Goal: Transaction & Acquisition: Purchase product/service

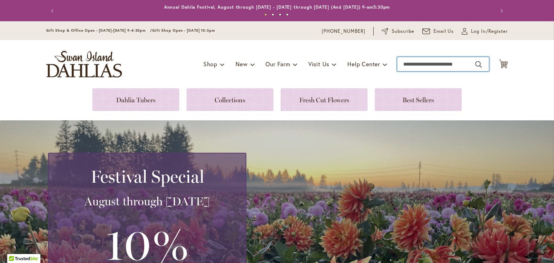
click at [270, 65] on input "Search" at bounding box center [443, 64] width 92 height 14
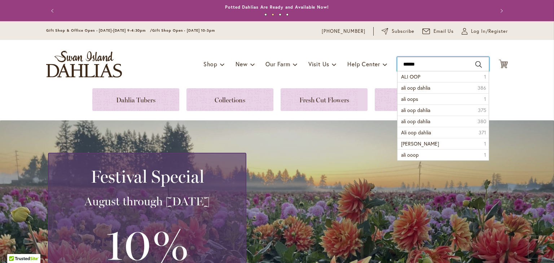
type input "*******"
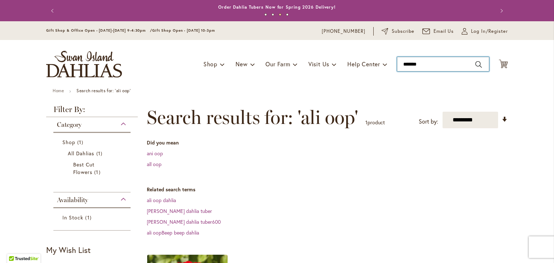
click at [427, 65] on input "*******" at bounding box center [443, 64] width 92 height 14
type input "*"
type input "**********"
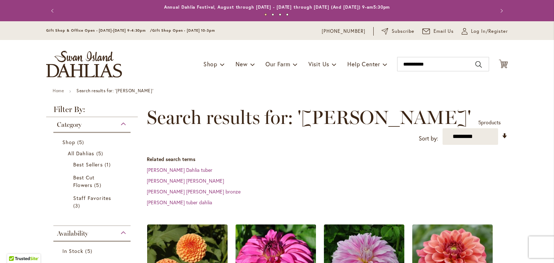
scroll to position [108, 0]
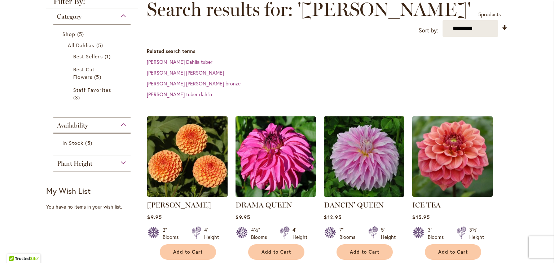
click at [196, 169] on img at bounding box center [187, 157] width 84 height 84
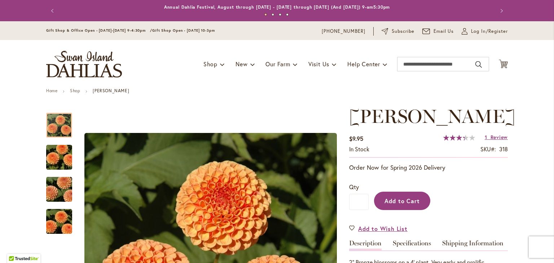
click at [405, 197] on span "Add to Cart" at bounding box center [403, 201] width 36 height 8
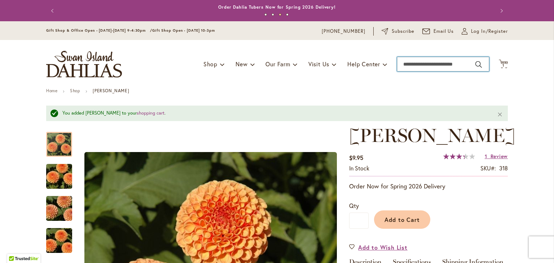
click at [473, 63] on input "Search" at bounding box center [443, 64] width 92 height 14
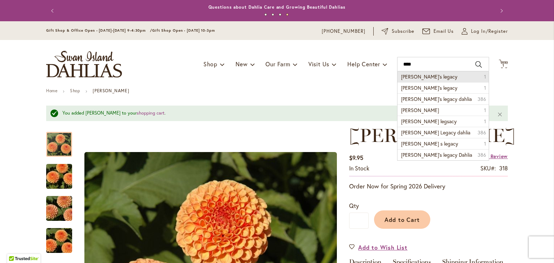
click at [430, 77] on li "andy's legacy 1" at bounding box center [443, 76] width 91 height 11
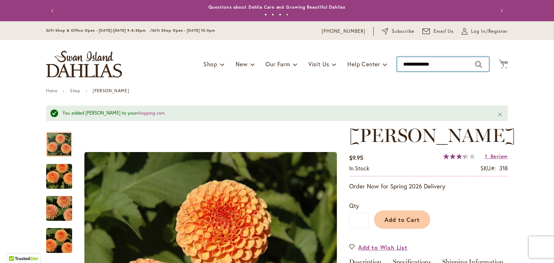
type input "**********"
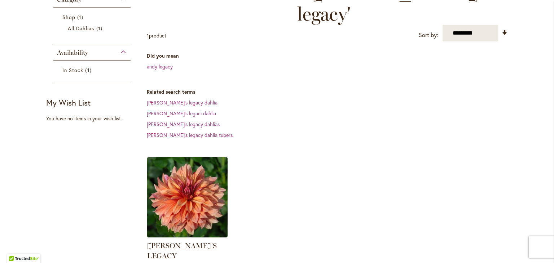
scroll to position [108, 0]
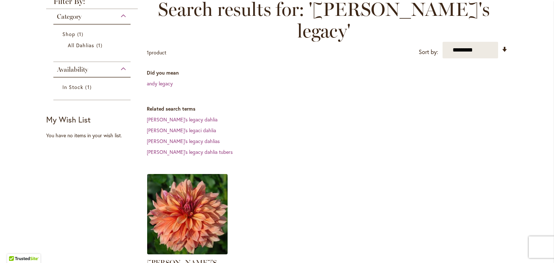
click at [174, 208] on img at bounding box center [187, 215] width 84 height 84
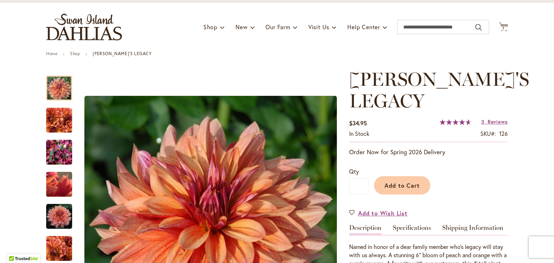
scroll to position [36, 0]
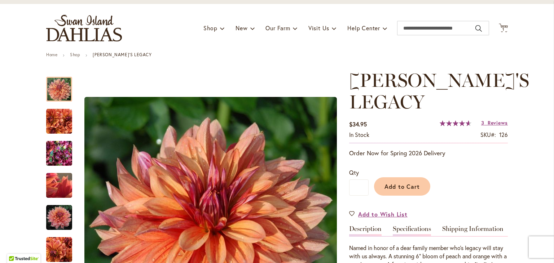
click at [409, 226] on link "Specifications" at bounding box center [412, 231] width 38 height 10
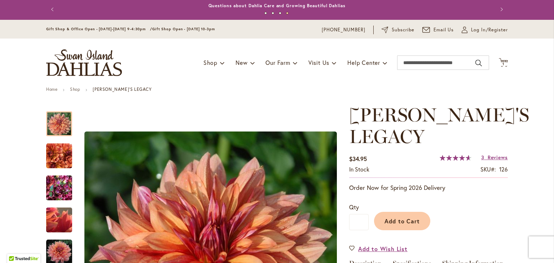
scroll to position [0, 0]
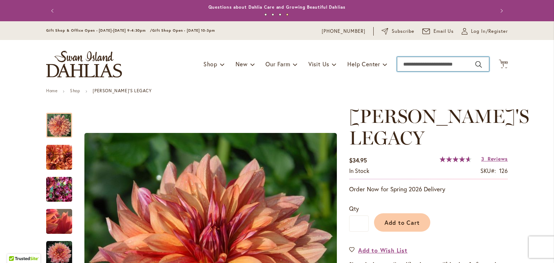
click at [442, 64] on input "Search" at bounding box center [443, 64] width 92 height 14
click at [437, 66] on input "********" at bounding box center [443, 64] width 92 height 14
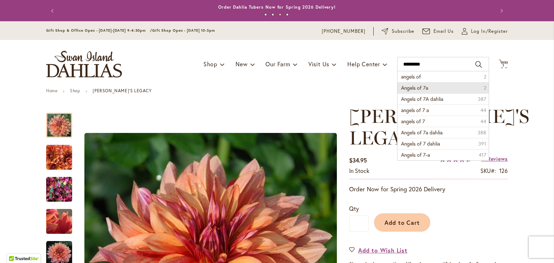
click at [427, 87] on li "Angels of 7a 2" at bounding box center [443, 87] width 91 height 11
type input "**********"
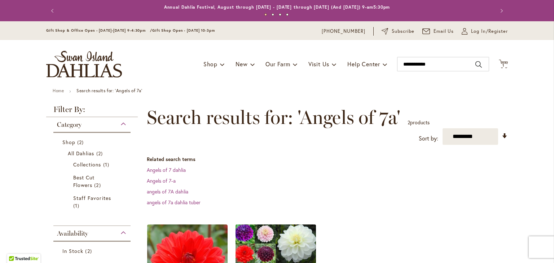
scroll to position [144, 0]
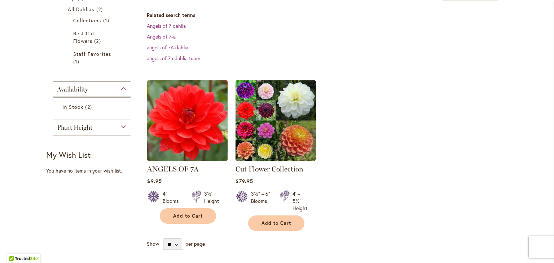
click at [181, 105] on img at bounding box center [187, 121] width 84 height 84
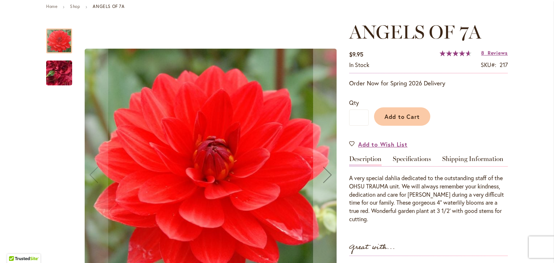
scroll to position [72, 0]
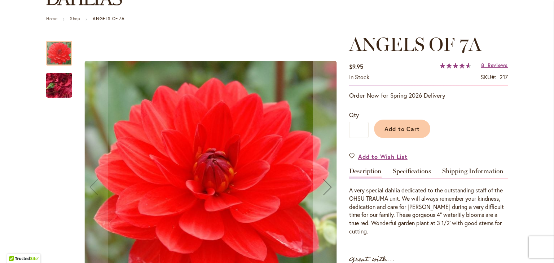
click at [417, 172] on link "Specifications" at bounding box center [412, 173] width 38 height 10
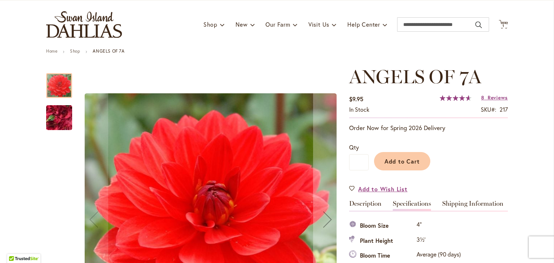
scroll to position [23, 0]
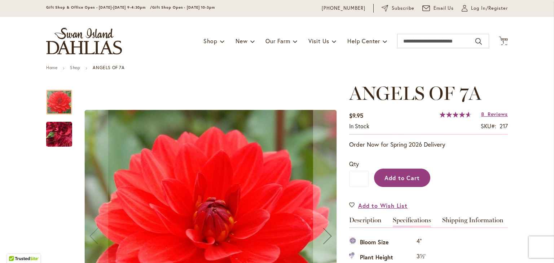
click at [409, 174] on span "Add to Cart" at bounding box center [403, 178] width 36 height 8
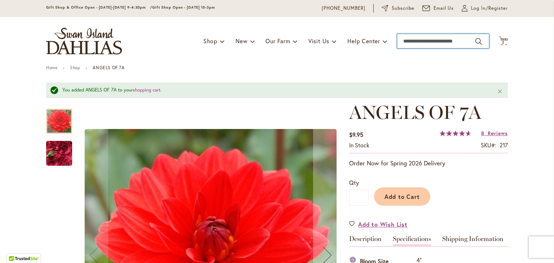
click at [457, 42] on input "Search" at bounding box center [443, 41] width 92 height 14
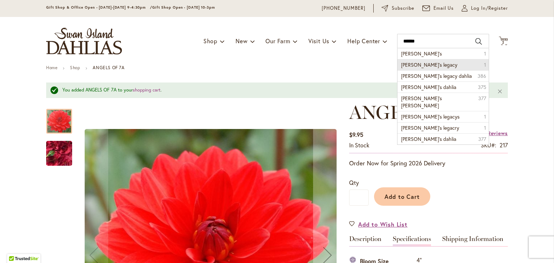
click at [430, 64] on li "andy's legacy 1" at bounding box center [443, 64] width 91 height 11
type input "**********"
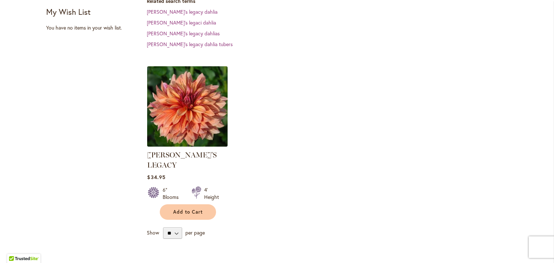
scroll to position [217, 0]
click at [205, 80] on img at bounding box center [187, 106] width 84 height 84
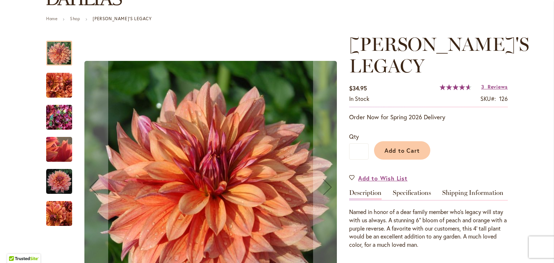
click at [409, 190] on link "Specifications" at bounding box center [412, 195] width 38 height 10
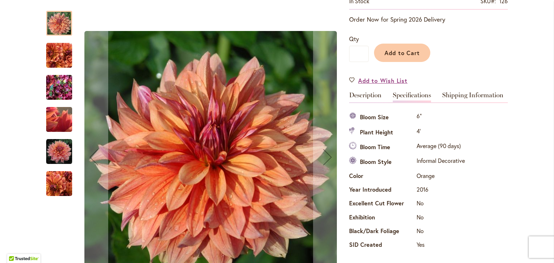
scroll to position [167, 0]
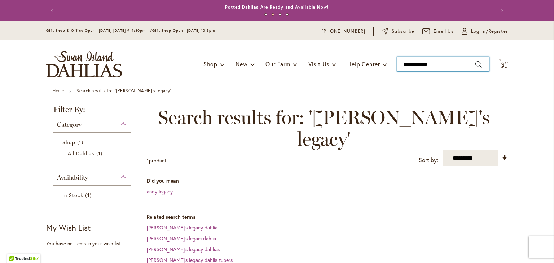
click at [439, 66] on input "**********" at bounding box center [443, 64] width 92 height 14
type input "*"
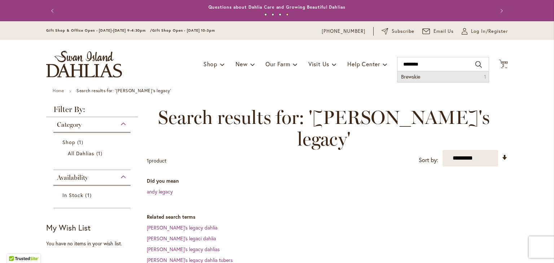
click at [428, 75] on li "Brewskie 1" at bounding box center [443, 76] width 91 height 11
type input "********"
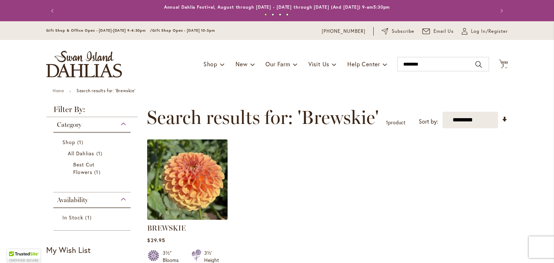
click at [190, 172] on img at bounding box center [187, 179] width 84 height 84
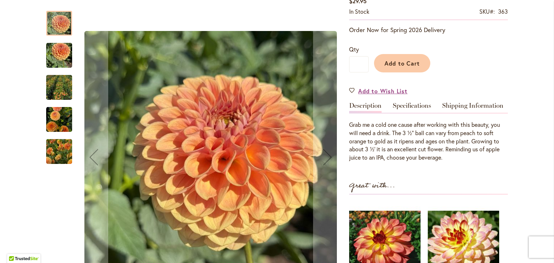
scroll to position [144, 0]
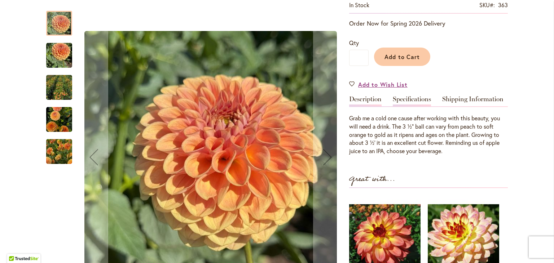
click at [404, 100] on link "Specifications" at bounding box center [412, 101] width 38 height 10
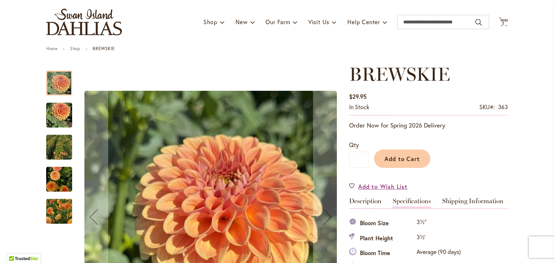
scroll to position [35, 0]
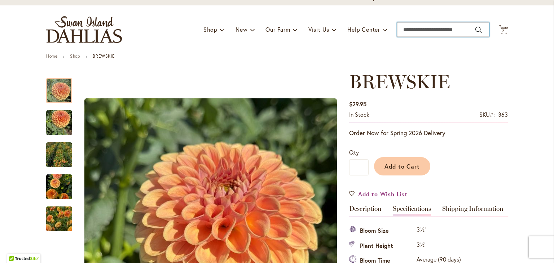
click at [438, 29] on input "Search" at bounding box center [443, 29] width 92 height 14
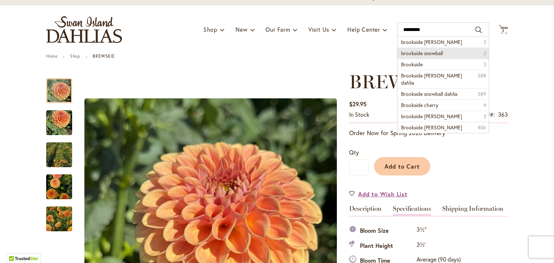
click at [434, 52] on span "brookside snowball" at bounding box center [422, 53] width 42 height 7
type input "**********"
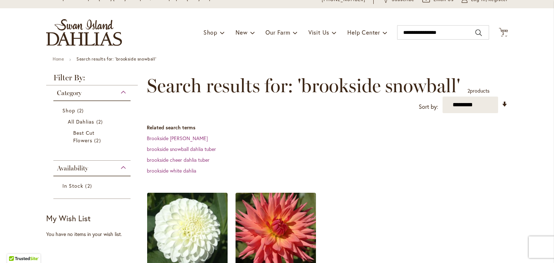
scroll to position [108, 0]
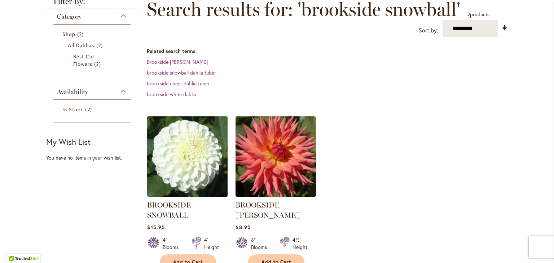
click at [185, 149] on img at bounding box center [187, 157] width 84 height 84
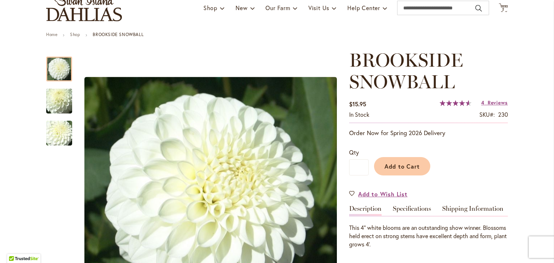
scroll to position [108, 0]
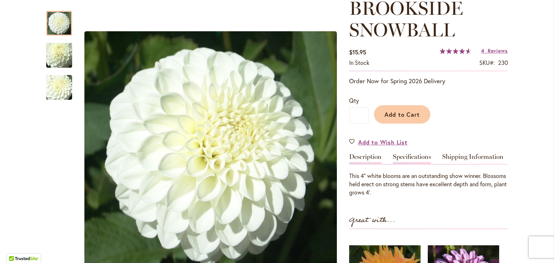
click at [403, 158] on link "Specifications" at bounding box center [412, 159] width 38 height 10
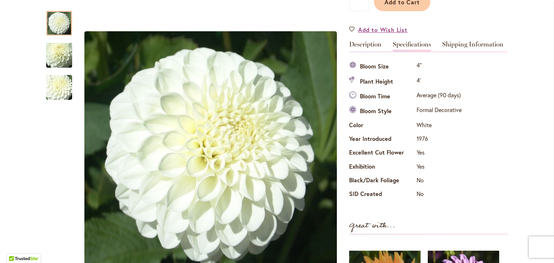
scroll to position [189, 0]
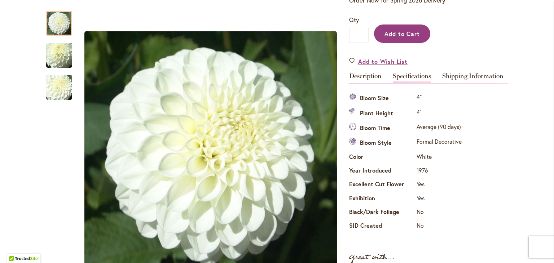
click at [398, 32] on span "Add to Cart" at bounding box center [403, 34] width 36 height 8
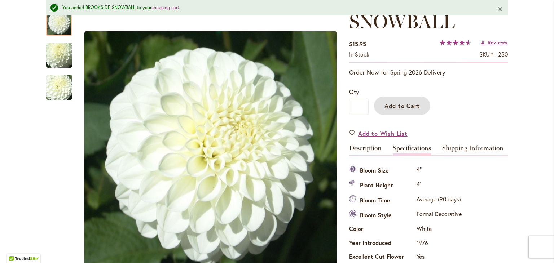
scroll to position [0, 0]
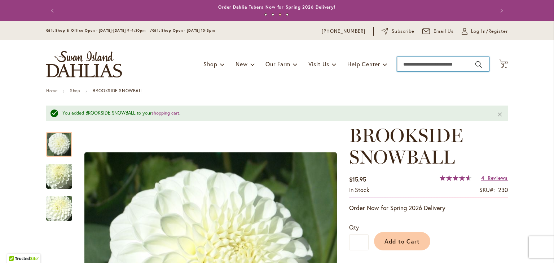
click at [415, 63] on input "Search" at bounding box center [443, 64] width 92 height 14
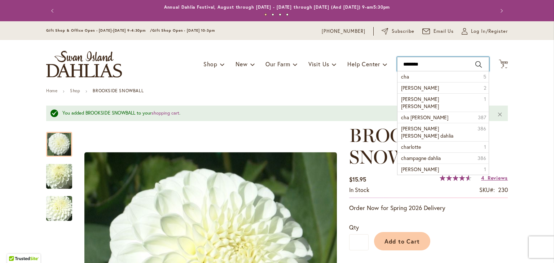
type input "*********"
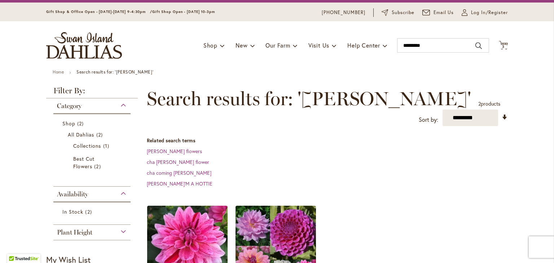
scroll to position [72, 0]
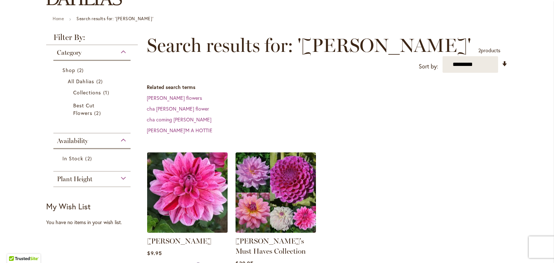
click at [172, 167] on img at bounding box center [187, 193] width 84 height 84
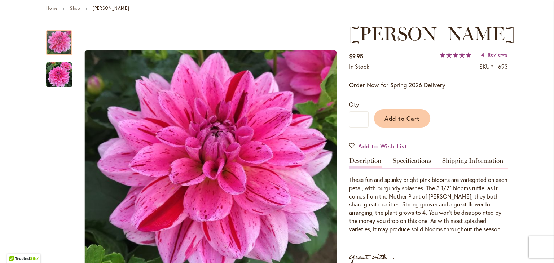
scroll to position [108, 0]
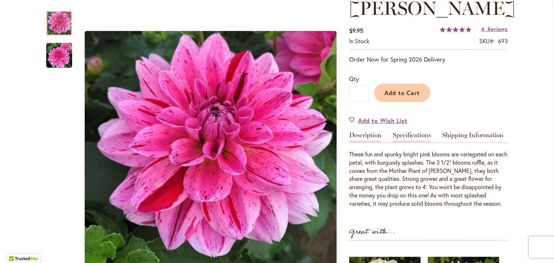
click at [419, 134] on link "Specifications" at bounding box center [412, 137] width 38 height 10
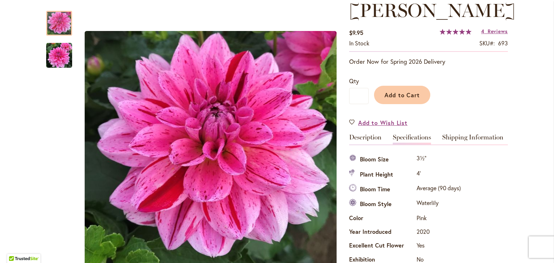
scroll to position [95, 0]
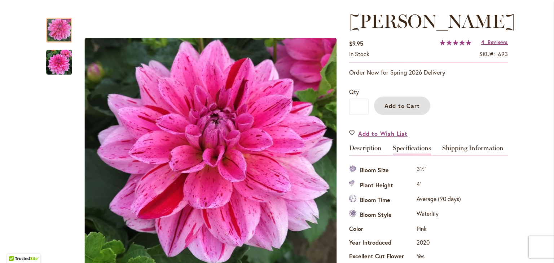
click at [411, 104] on span "Add to Cart" at bounding box center [403, 106] width 36 height 8
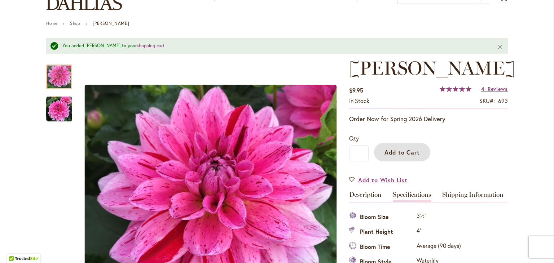
scroll to position [0, 0]
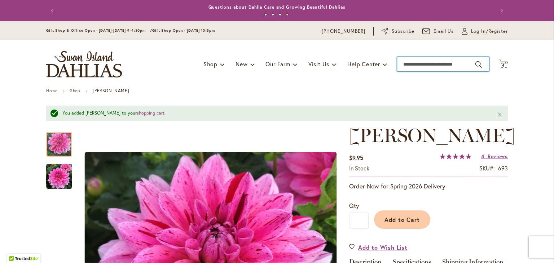
click at [409, 65] on input "Search" at bounding box center [443, 64] width 92 height 14
type input "*******"
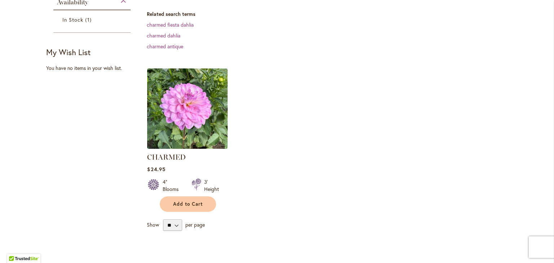
scroll to position [180, 0]
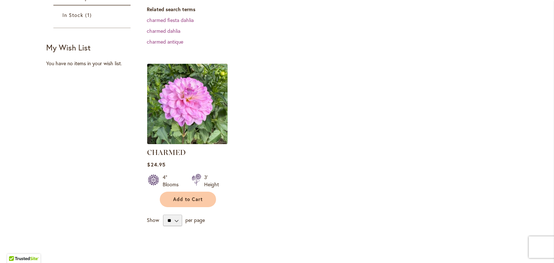
click at [184, 104] on img at bounding box center [187, 104] width 84 height 84
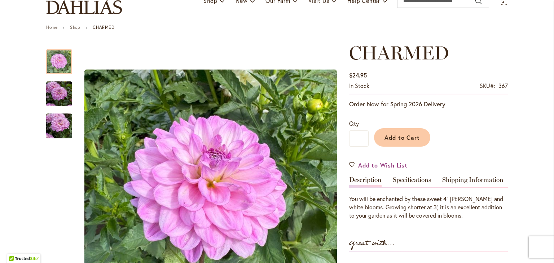
scroll to position [108, 0]
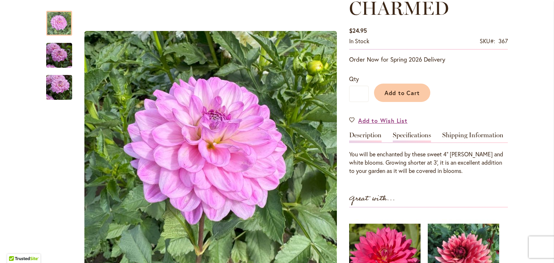
click at [407, 136] on link "Specifications" at bounding box center [412, 137] width 38 height 10
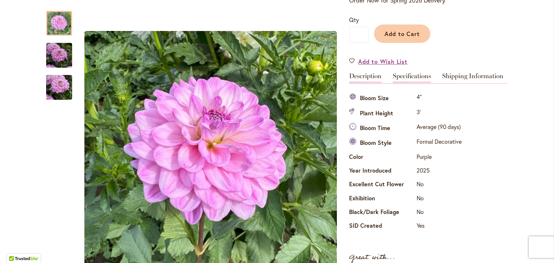
scroll to position [23, 0]
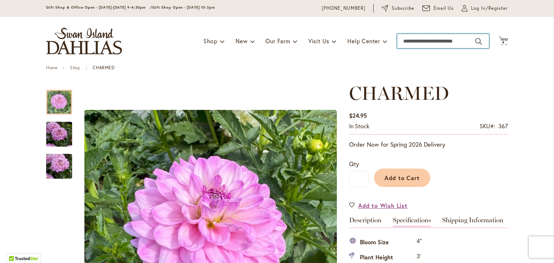
click at [429, 41] on input "Search" at bounding box center [443, 41] width 92 height 14
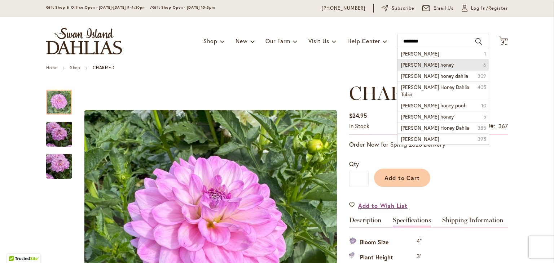
click at [434, 65] on li "[PERSON_NAME] honey 6" at bounding box center [443, 64] width 91 height 11
type input "**********"
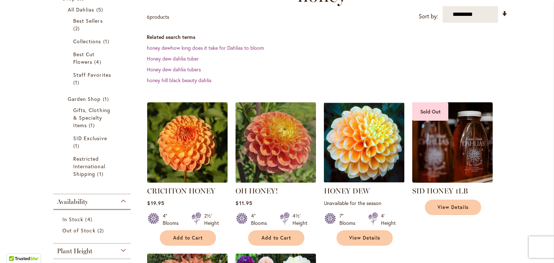
scroll to position [144, 0]
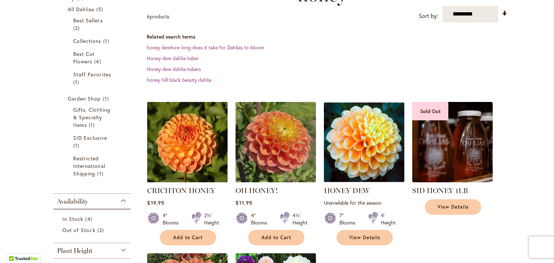
click at [196, 116] on img at bounding box center [187, 142] width 84 height 84
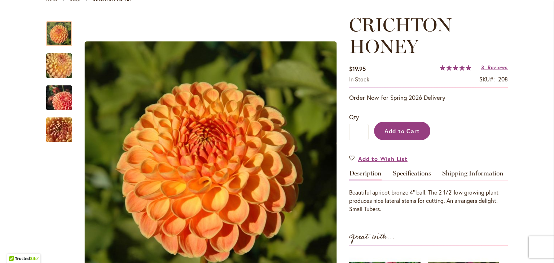
scroll to position [108, 0]
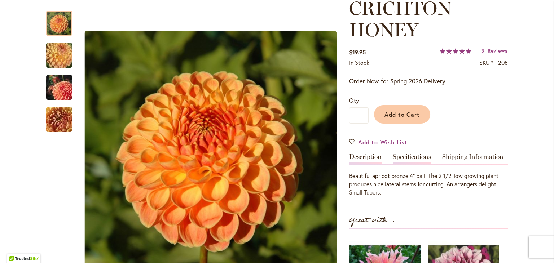
click at [412, 157] on link "Specifications" at bounding box center [412, 159] width 38 height 10
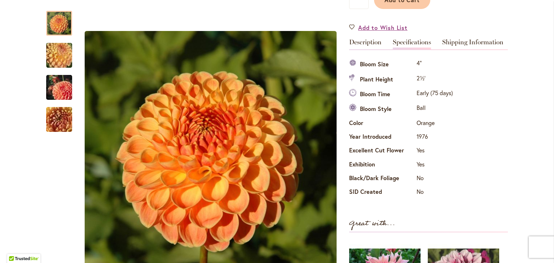
scroll to position [117, 0]
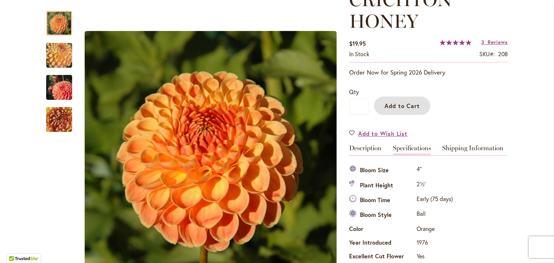
click at [406, 104] on span "Add to Cart" at bounding box center [403, 106] width 36 height 8
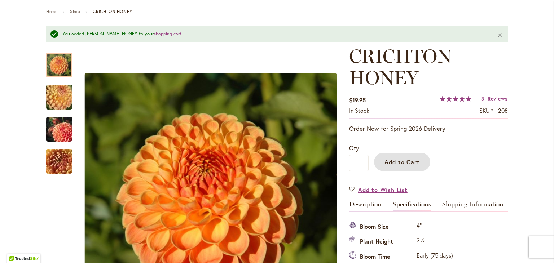
scroll to position [0, 0]
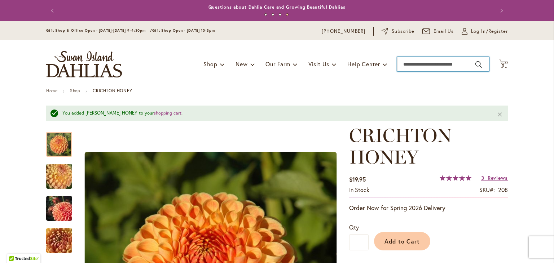
click at [414, 63] on input "Search" at bounding box center [443, 64] width 92 height 14
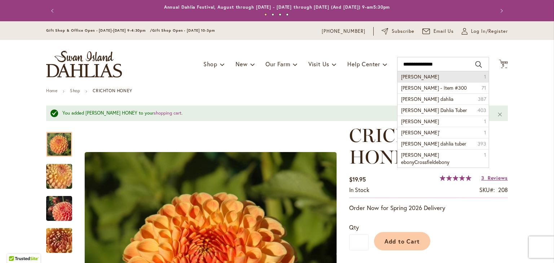
click at [421, 77] on span "crossfield ebony" at bounding box center [420, 76] width 38 height 7
type input "**********"
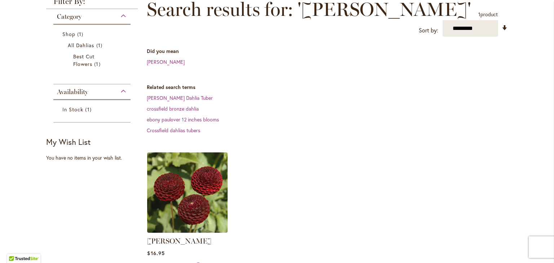
scroll to position [144, 0]
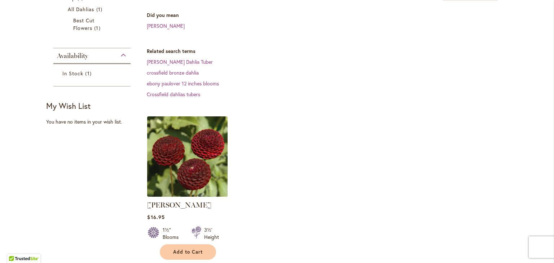
click at [193, 166] on img at bounding box center [187, 157] width 84 height 84
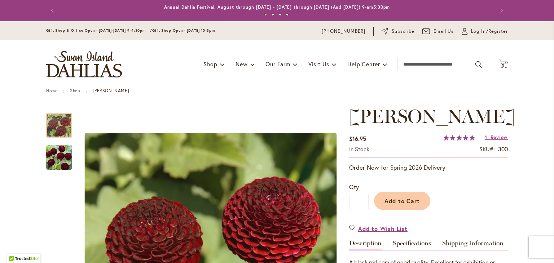
scroll to position [108, 0]
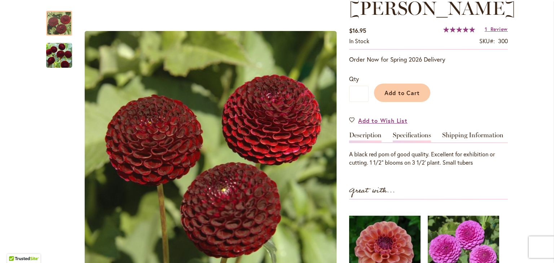
click at [418, 143] on link "Specifications" at bounding box center [412, 137] width 38 height 10
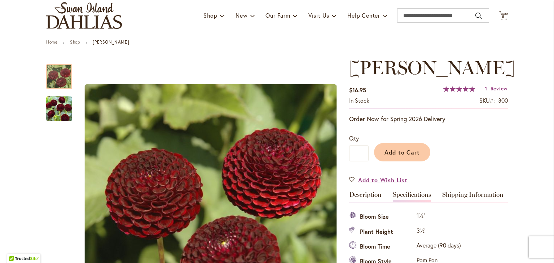
scroll to position [45, 0]
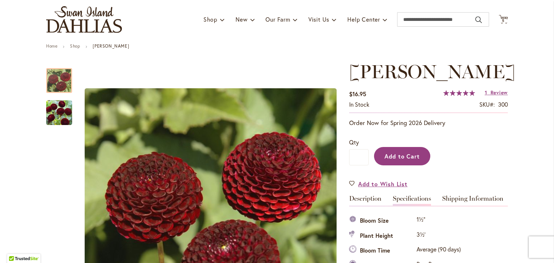
click at [394, 160] on span "Add to Cart" at bounding box center [403, 157] width 36 height 8
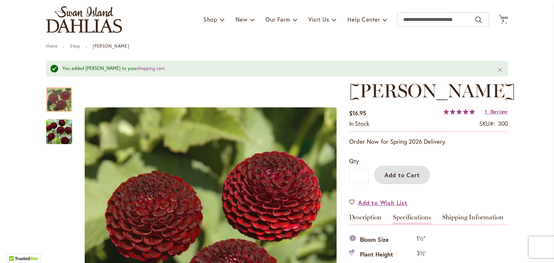
scroll to position [0, 0]
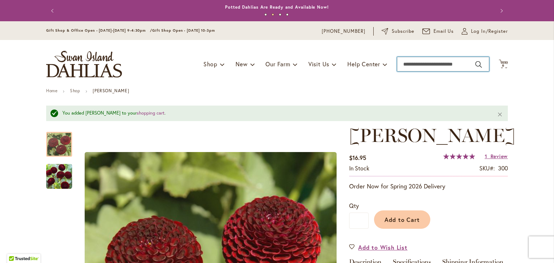
click at [421, 62] on input "Search" at bounding box center [443, 64] width 92 height 14
type input "**********"
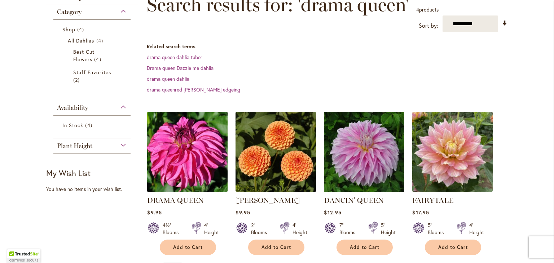
scroll to position [144, 0]
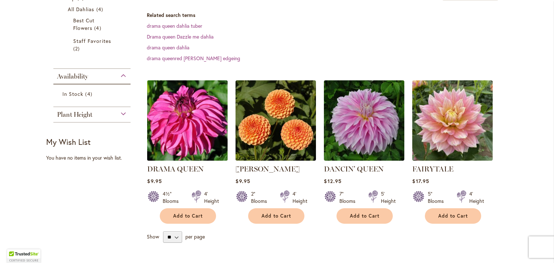
click at [187, 126] on img at bounding box center [187, 121] width 84 height 84
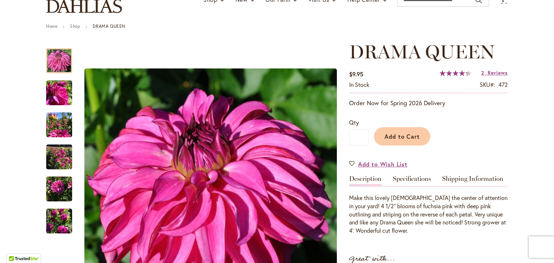
scroll to position [72, 0]
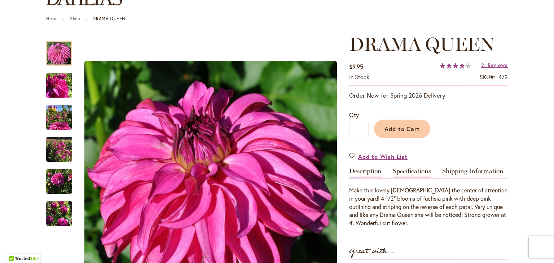
click at [411, 172] on link "Specifications" at bounding box center [412, 173] width 38 height 10
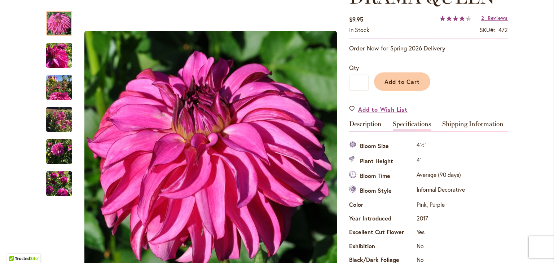
scroll to position [0, 0]
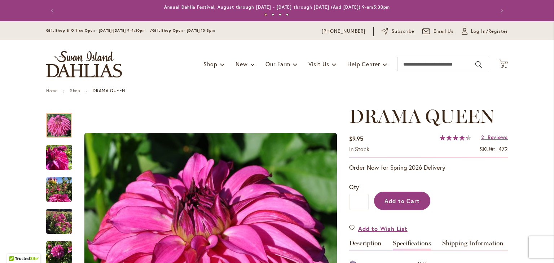
click at [413, 198] on span "Add to Cart" at bounding box center [403, 201] width 36 height 8
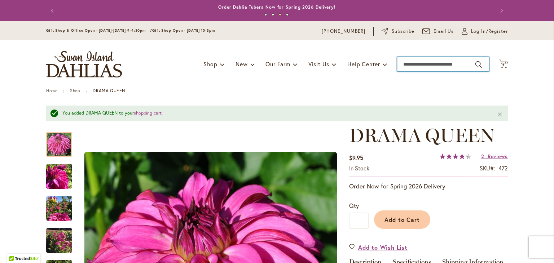
click at [433, 62] on input "Search" at bounding box center [443, 64] width 92 height 14
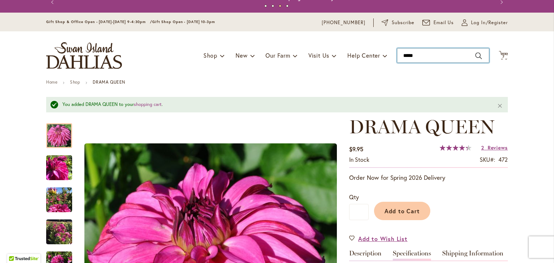
type input "******"
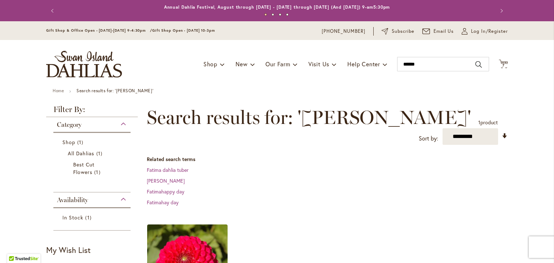
scroll to position [108, 0]
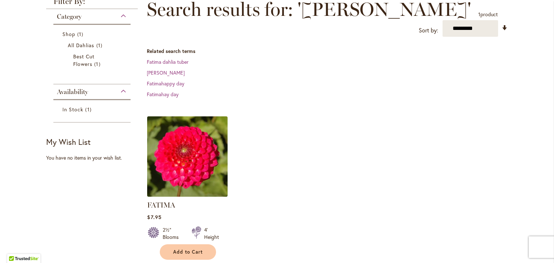
click at [178, 139] on img at bounding box center [187, 157] width 84 height 84
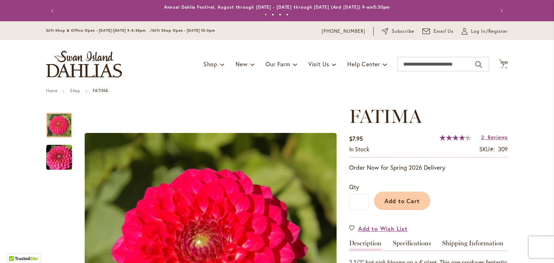
scroll to position [108, 0]
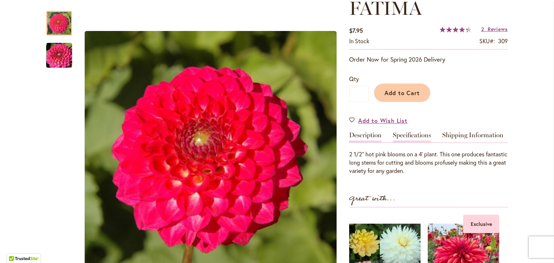
click at [417, 133] on link "Specifications" at bounding box center [412, 137] width 38 height 10
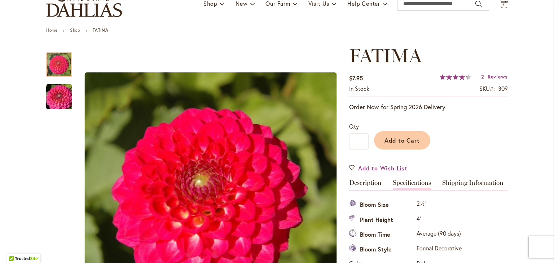
scroll to position [59, 0]
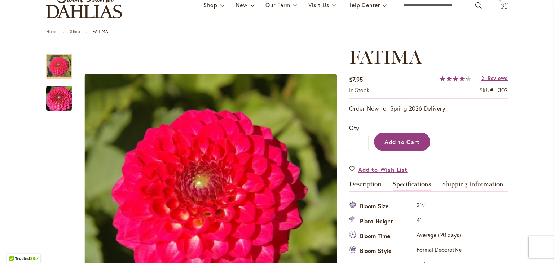
click at [411, 140] on span "Add to Cart" at bounding box center [403, 142] width 36 height 8
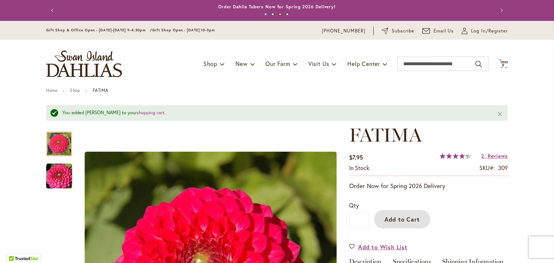
scroll to position [0, 0]
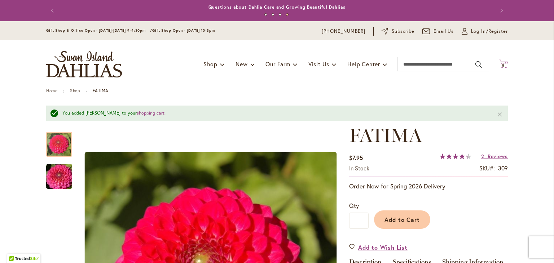
click at [503, 62] on icon at bounding box center [503, 64] width 9 height 9
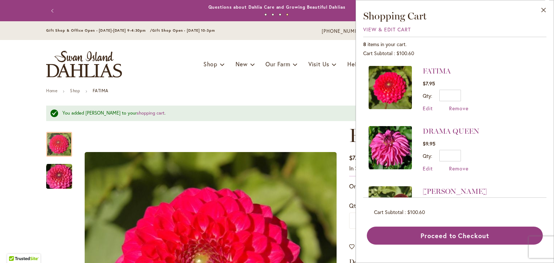
click at [51, 8] on button "Previous" at bounding box center [53, 11] width 14 height 14
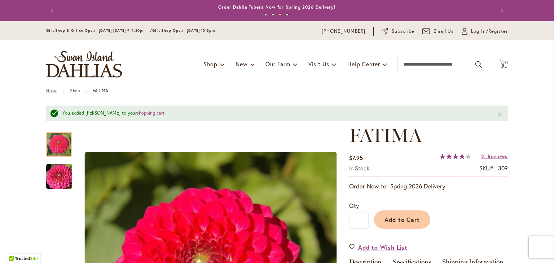
click at [49, 91] on link "Home" at bounding box center [51, 90] width 11 height 5
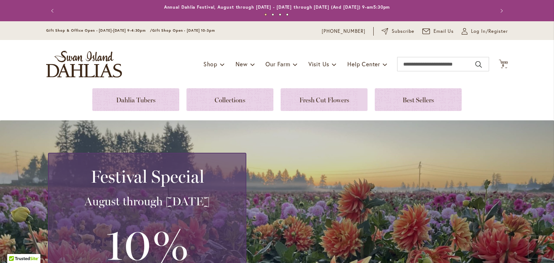
scroll to position [108, 0]
